Goal: Information Seeking & Learning: Learn about a topic

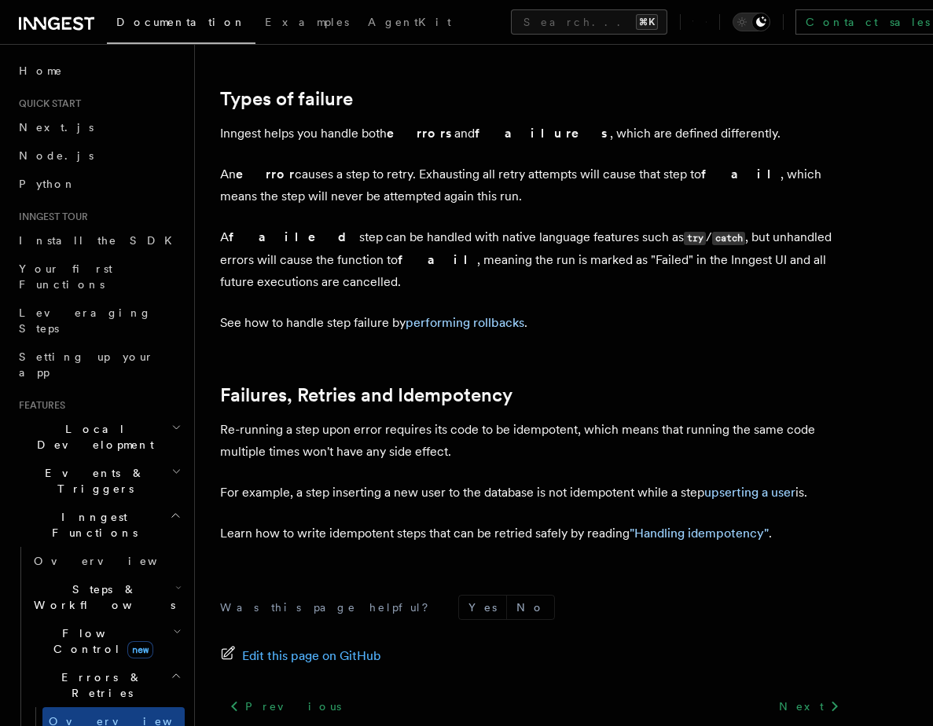
scroll to position [625, 0]
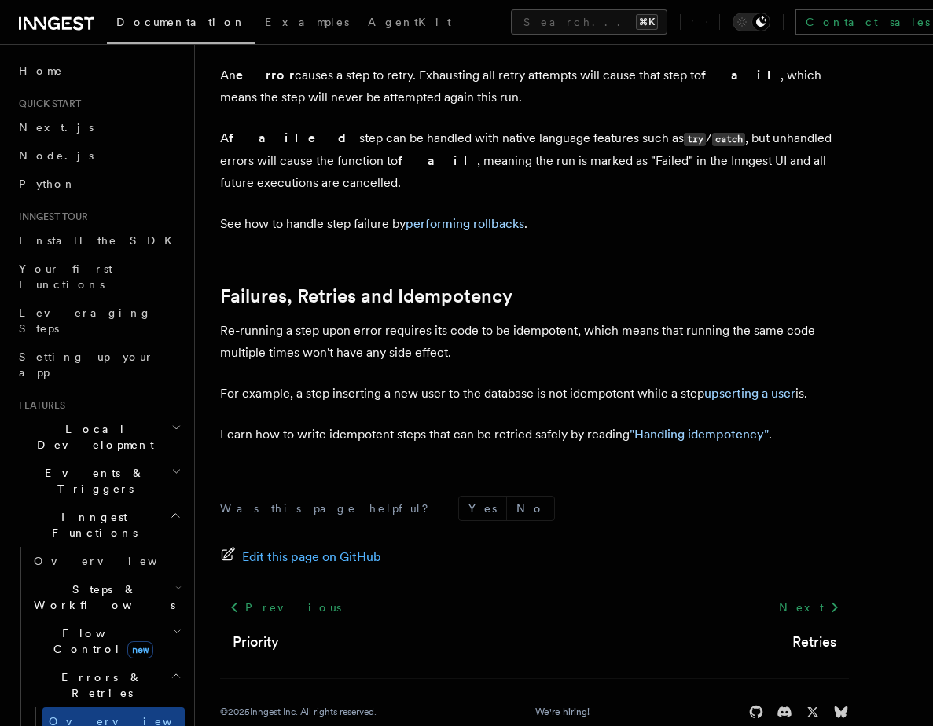
drag, startPoint x: 328, startPoint y: 488, endPoint x: 683, endPoint y: 244, distance: 430.1
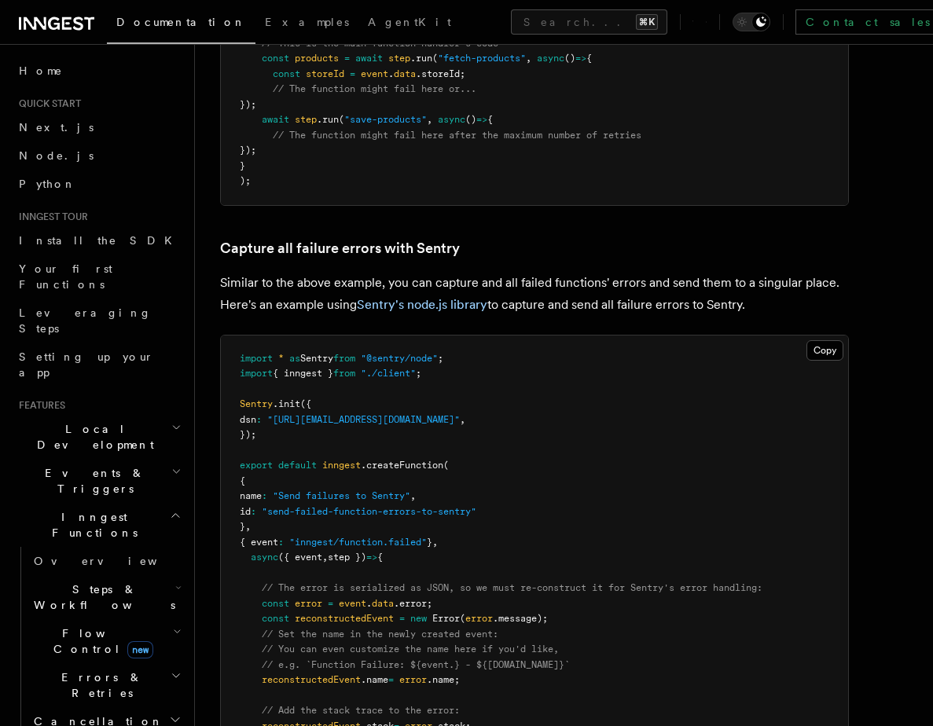
scroll to position [3126, 0]
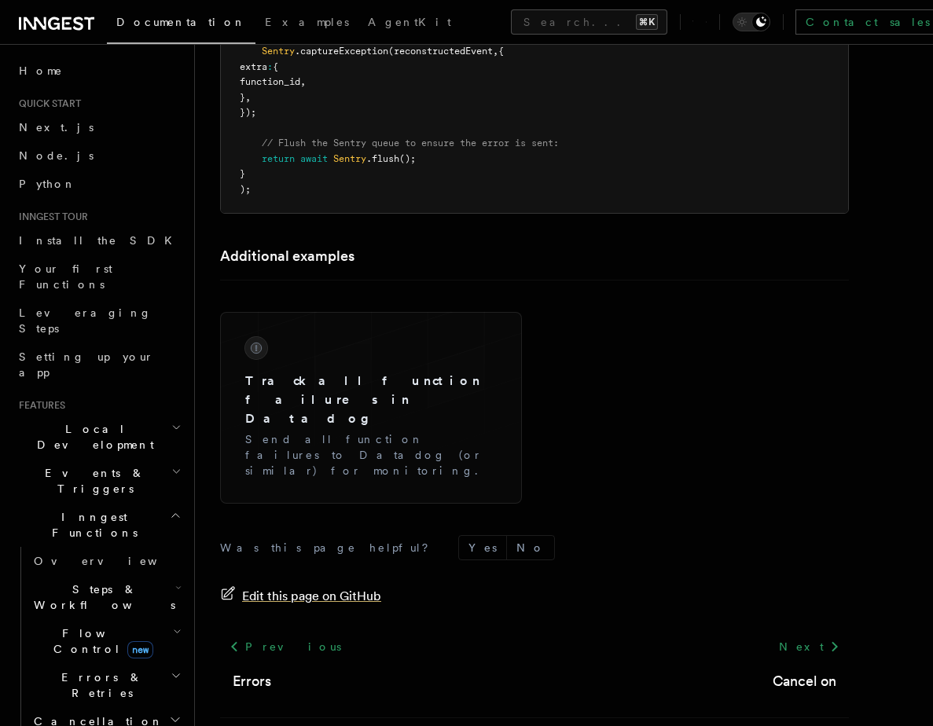
click at [277, 585] on span "Edit this page on GitHub" at bounding box center [311, 596] width 139 height 22
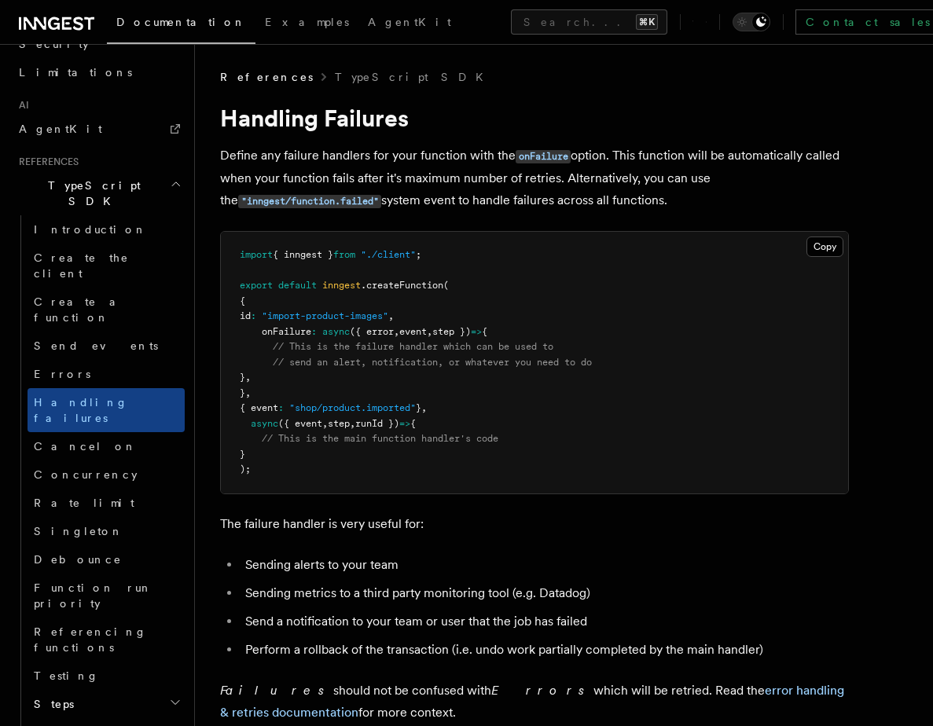
scroll to position [1041, 0]
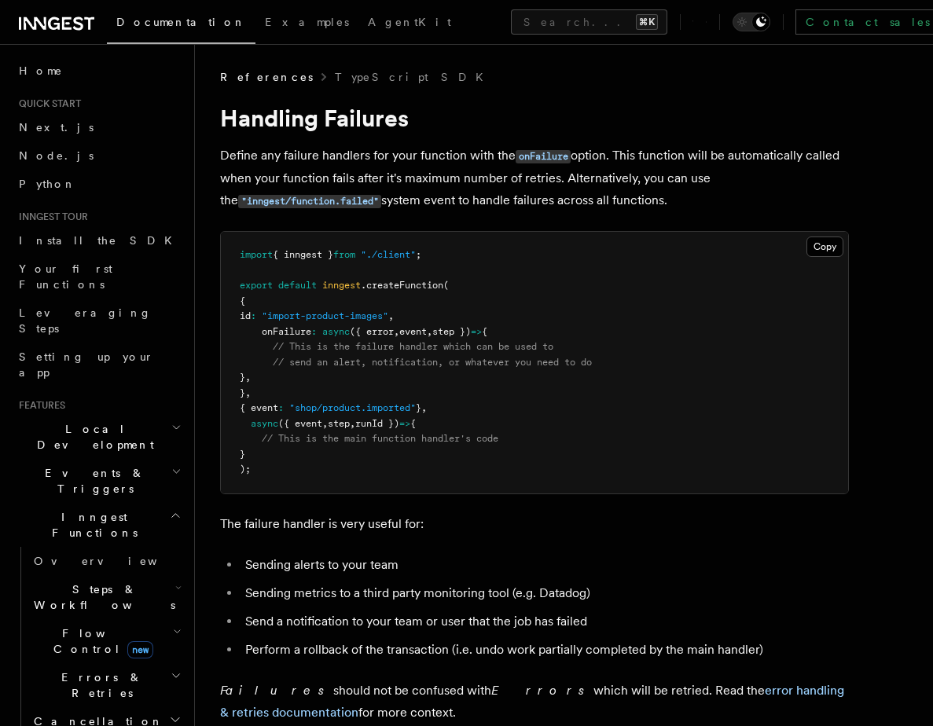
click at [65, 509] on span "Inngest Functions" at bounding box center [91, 524] width 157 height 31
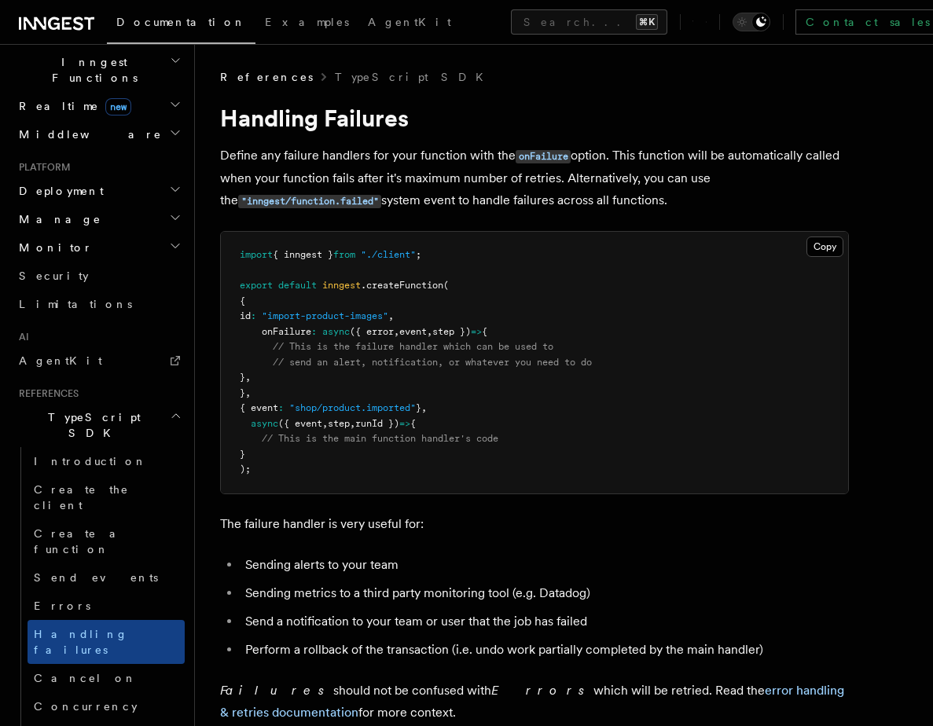
scroll to position [842, 0]
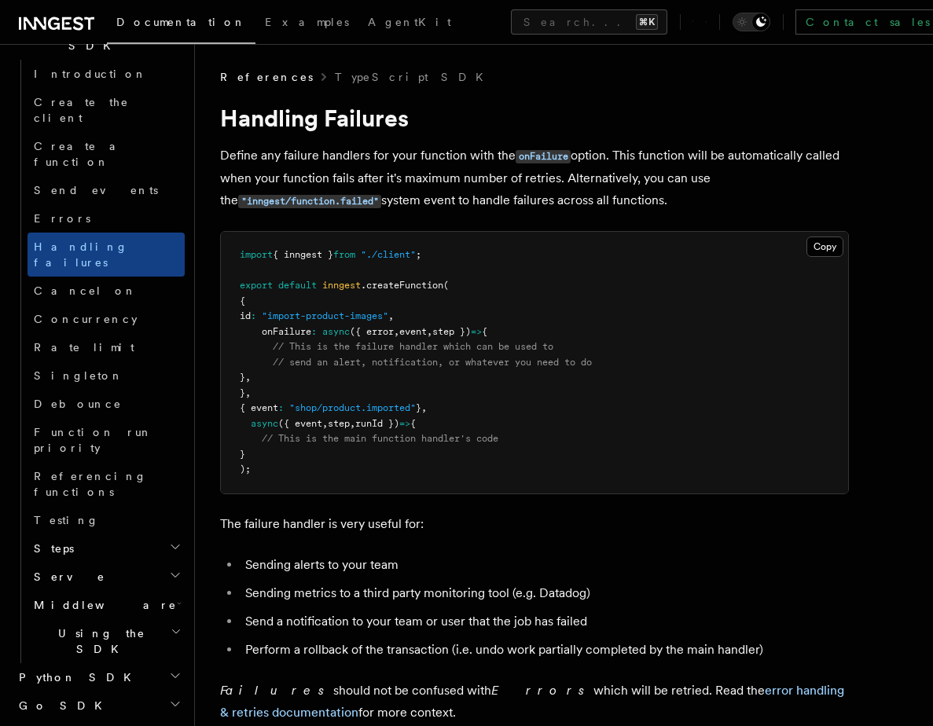
click at [47, 670] on span "Python SDK" at bounding box center [77, 678] width 128 height 16
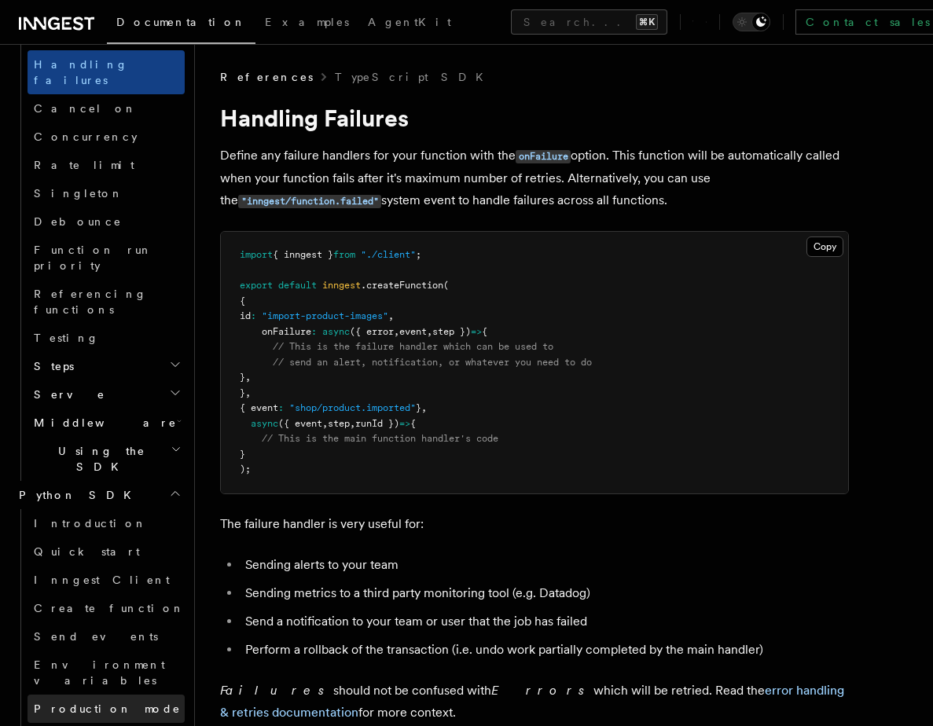
scroll to position [1034, 0]
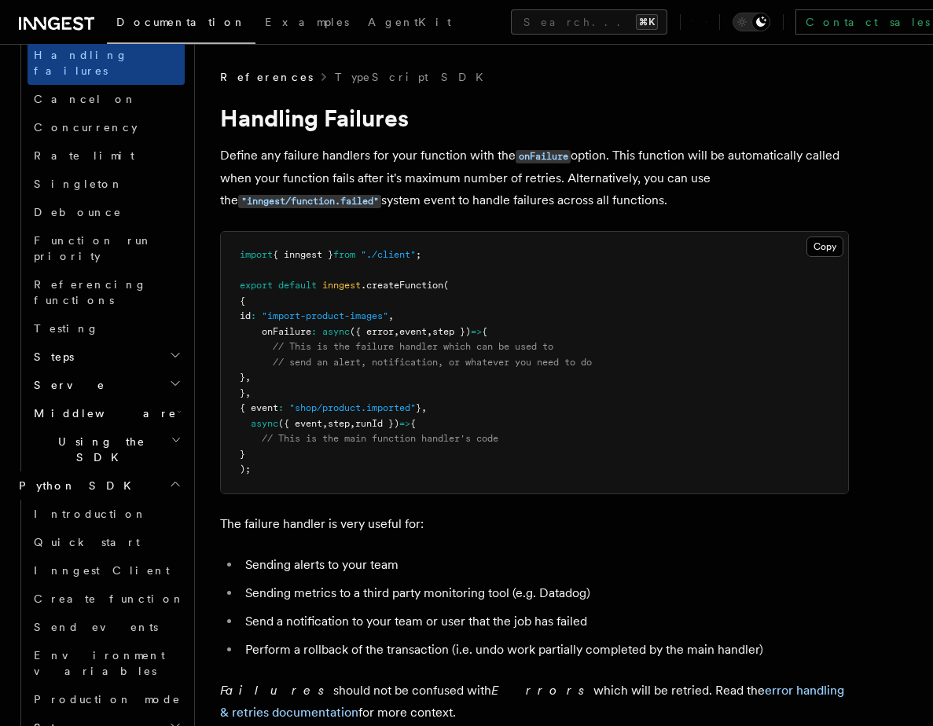
click at [439, 155] on p "Define any failure handlers for your function with the onFailure option. This f…" at bounding box center [534, 179] width 629 height 68
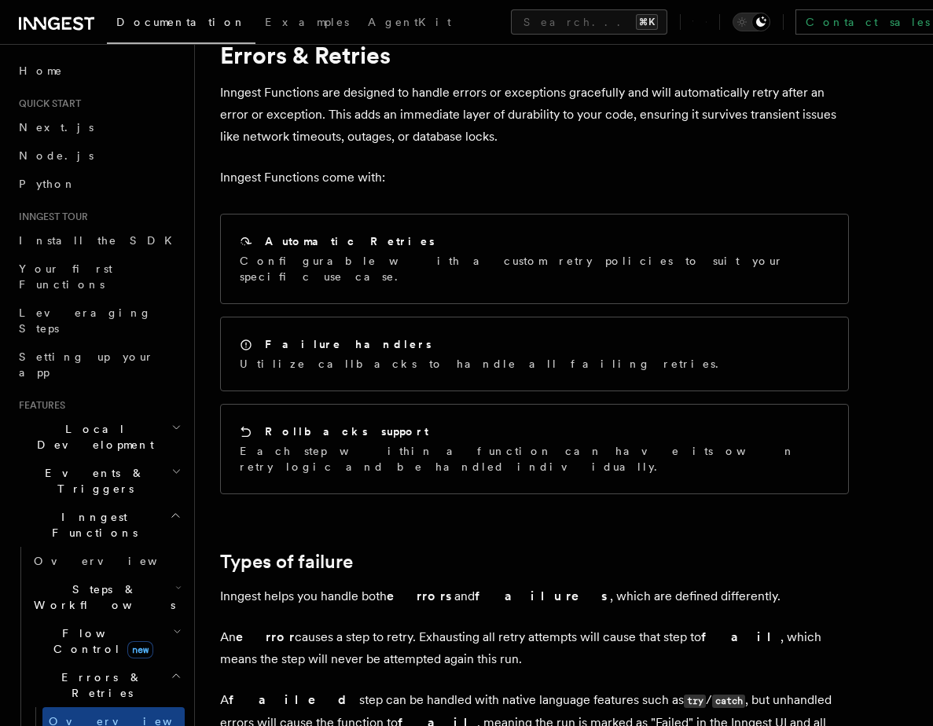
scroll to position [61, 0]
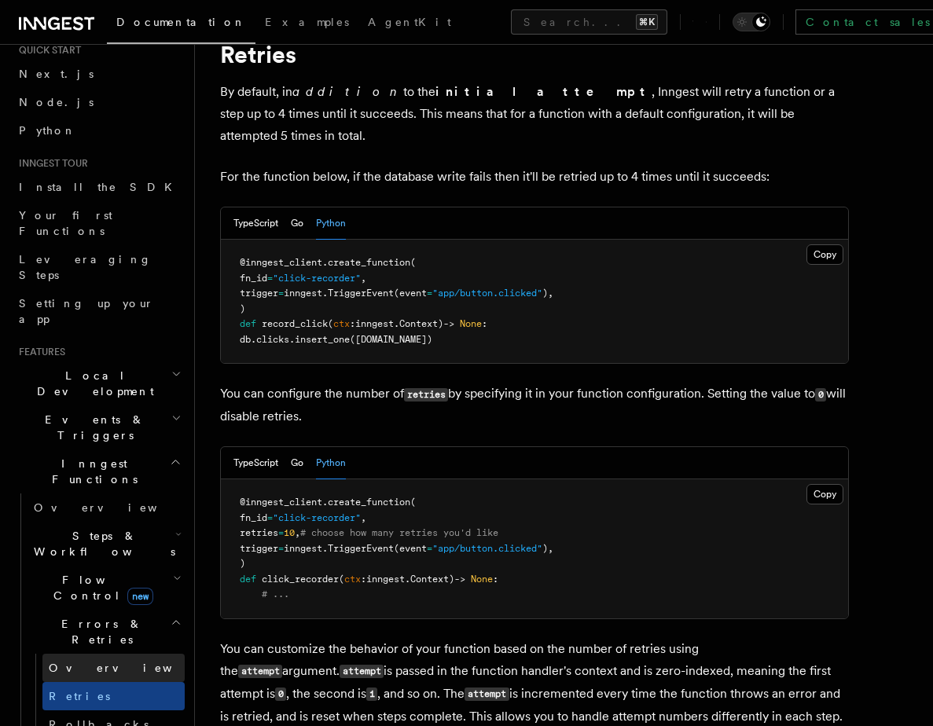
scroll to position [57, 0]
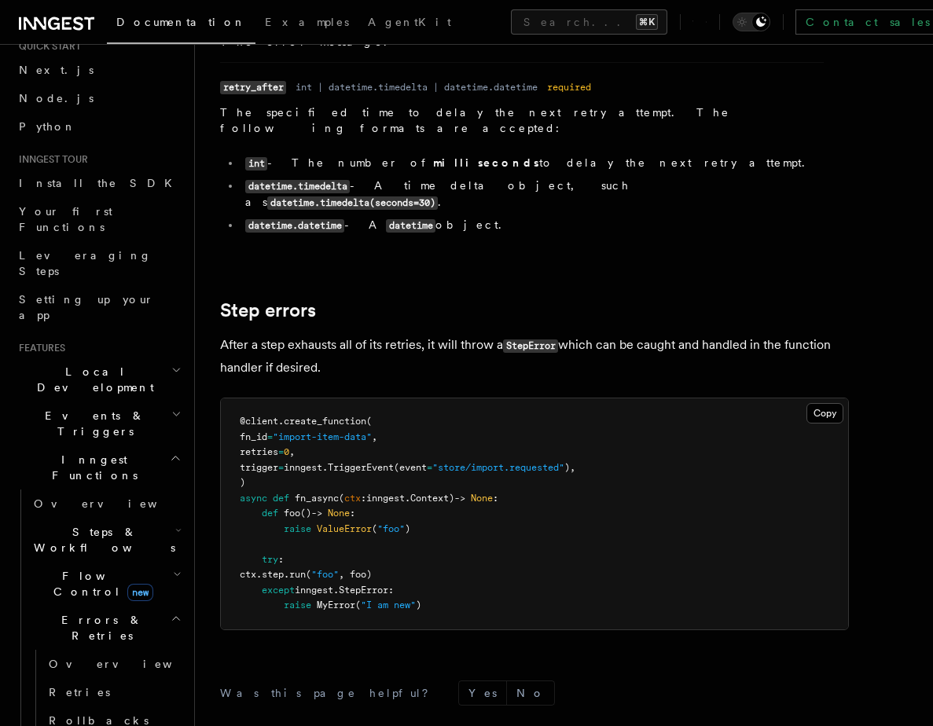
scroll to position [1745, 0]
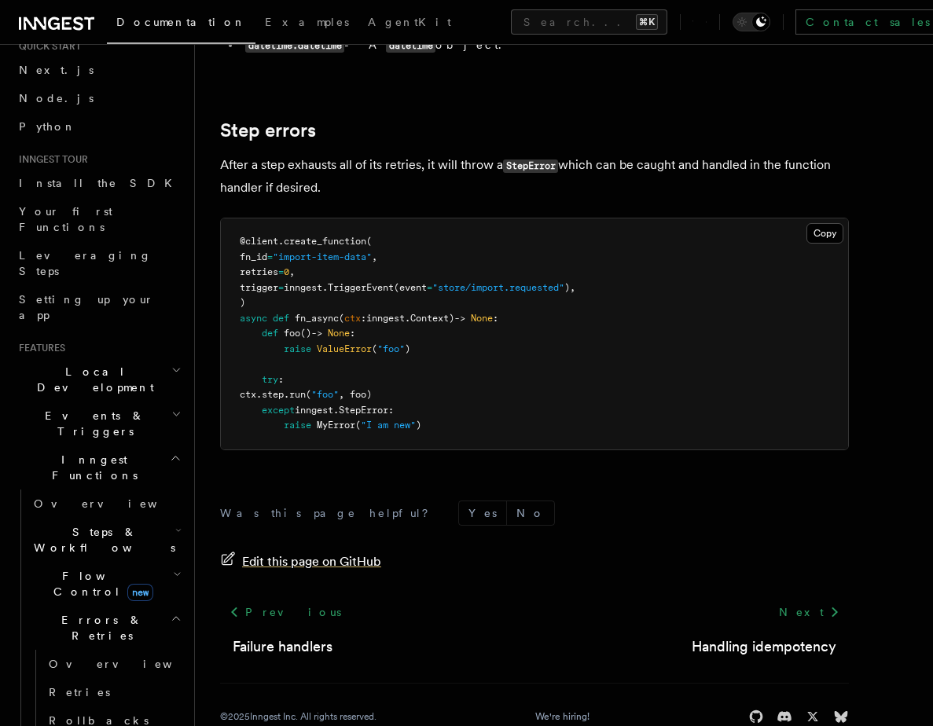
click at [317, 551] on span "Edit this page on GitHub" at bounding box center [311, 562] width 139 height 22
